Goal: Understand process/instructions

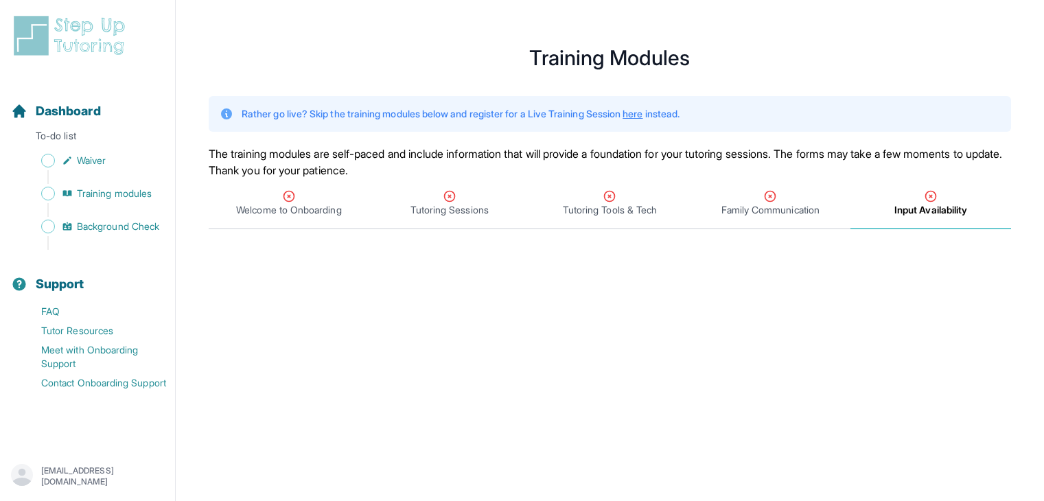
scroll to position [209, 0]
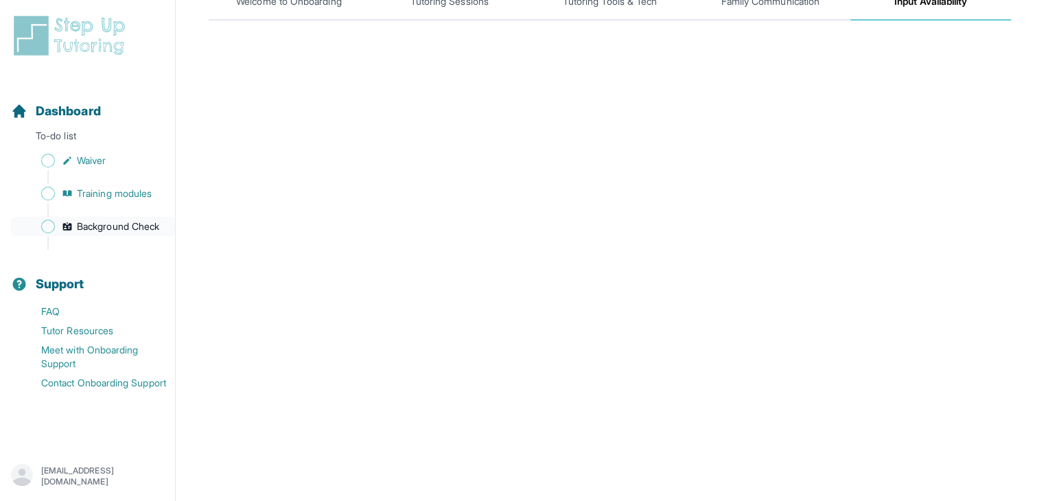
click at [131, 230] on span "Background Check" at bounding box center [118, 227] width 82 height 14
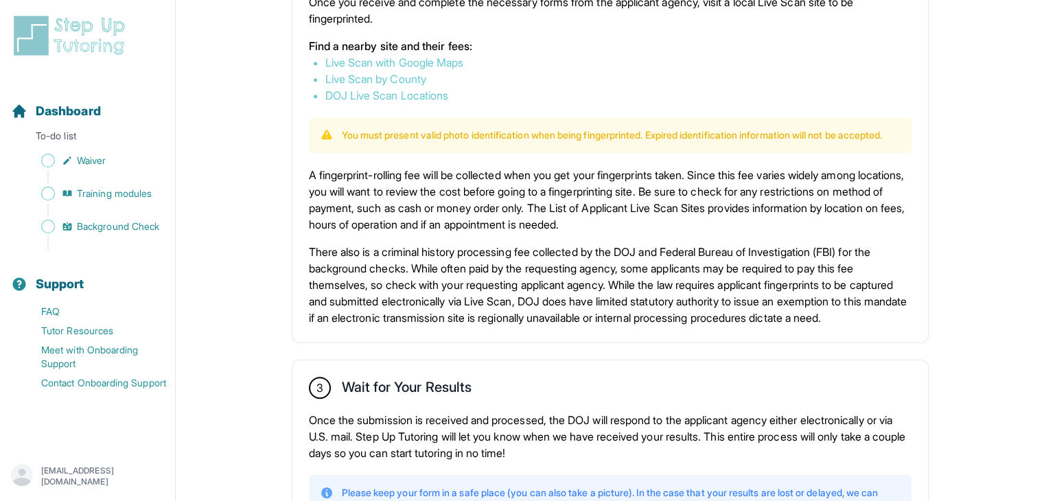
scroll to position [968, 0]
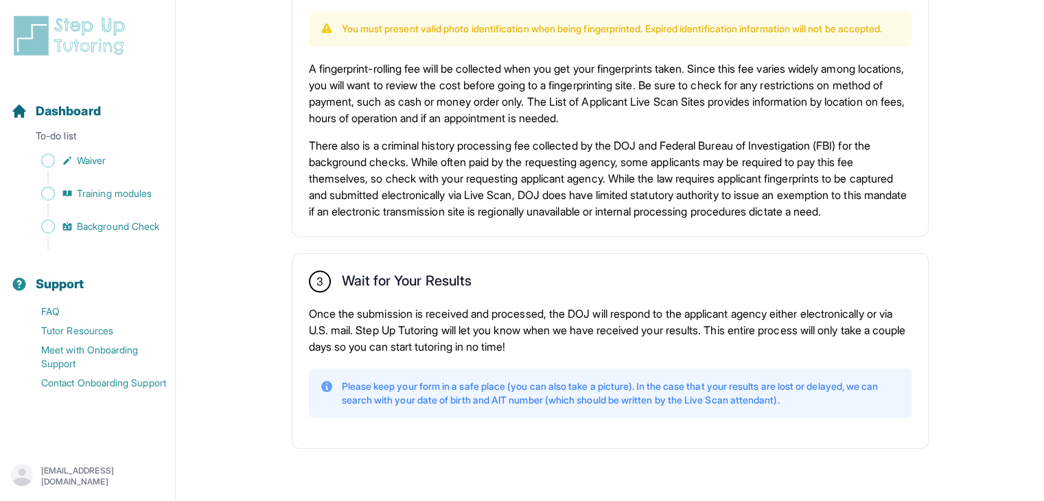
click at [450, 286] on h2 "Wait for Your Results" at bounding box center [407, 284] width 130 height 22
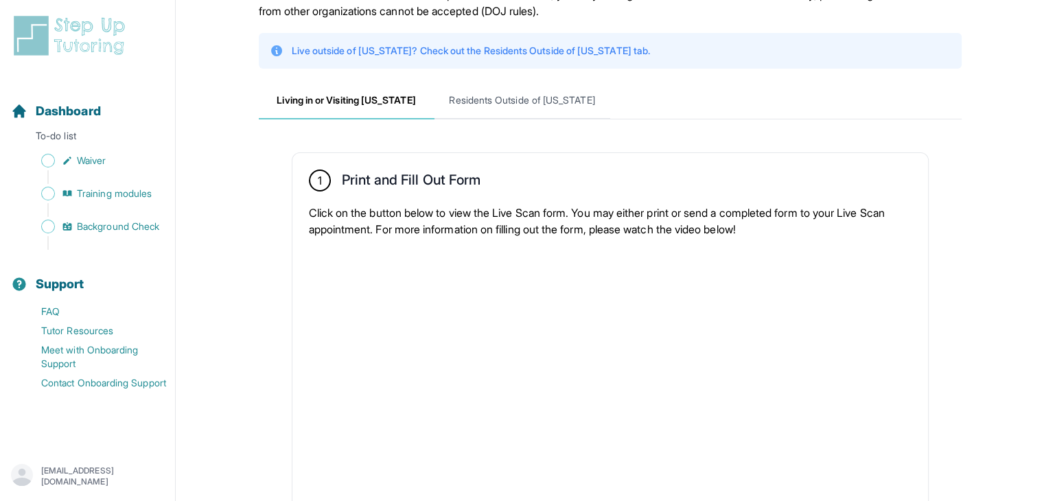
scroll to position [62, 0]
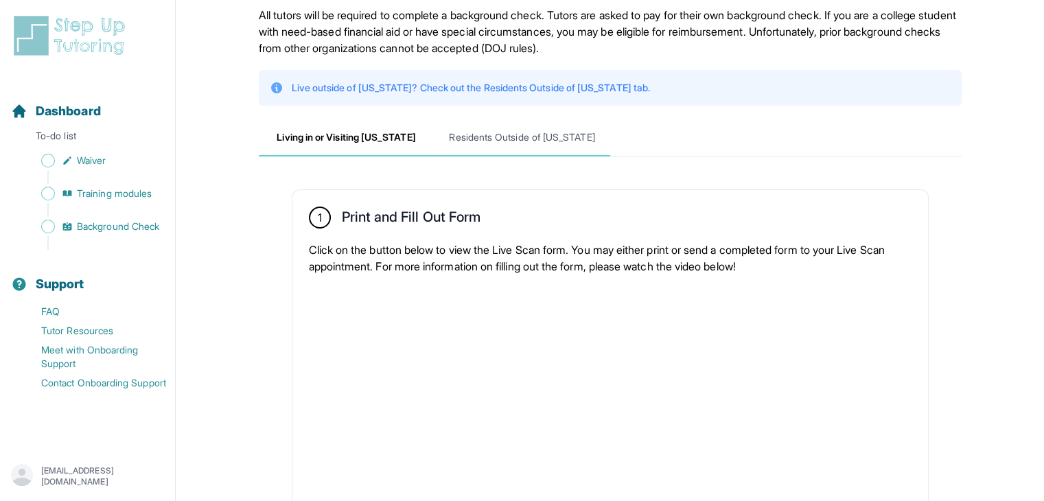
click at [497, 139] on span "Residents Outside of California" at bounding box center [523, 137] width 176 height 37
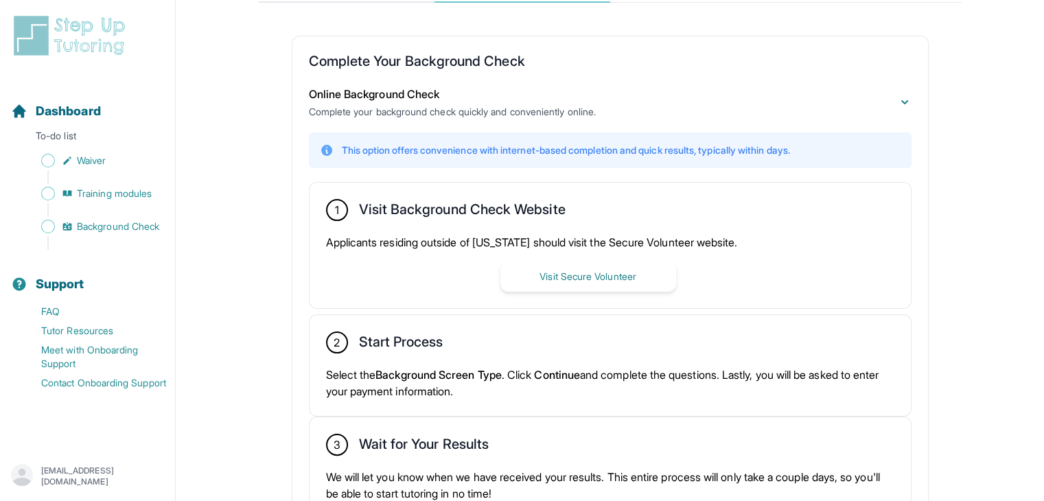
scroll to position [215, 0]
click at [604, 275] on button "Visit Secure Volunteer" at bounding box center [589, 277] width 176 height 30
